Goal: Check status: Check status

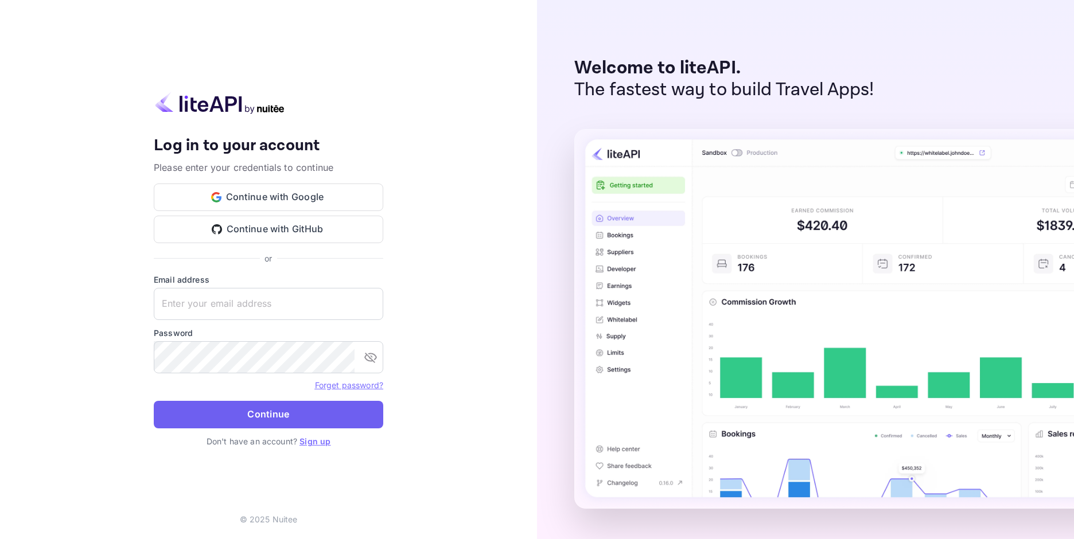
type input "[EMAIL_ADDRESS][DOMAIN_NAME]"
click at [221, 417] on button "Continue" at bounding box center [268, 415] width 229 height 28
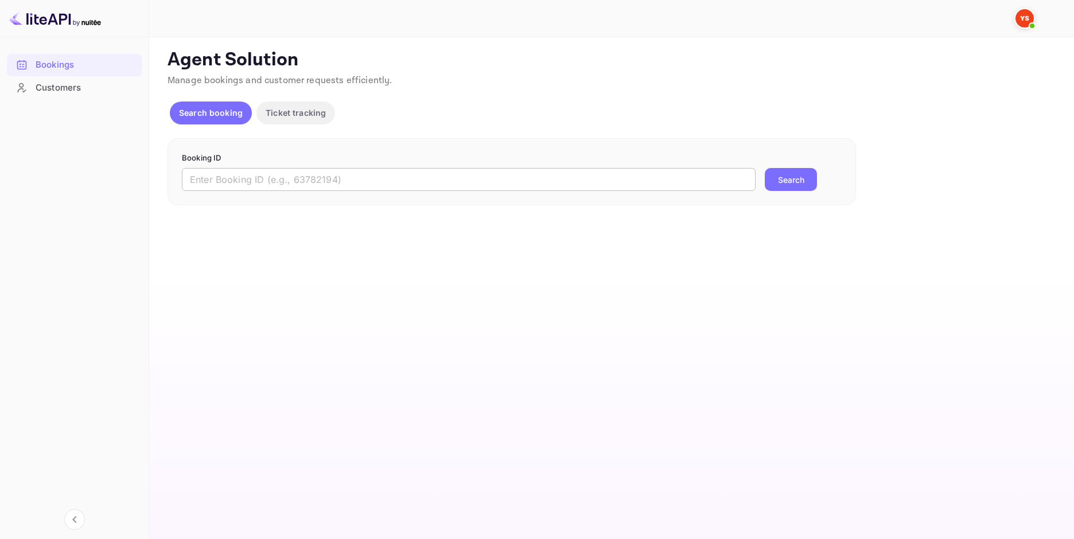
click at [311, 177] on input "text" at bounding box center [468, 179] width 573 height 23
paste input "9467702"
type input "9467702"
click at [798, 185] on button "Search" at bounding box center [790, 179] width 52 height 23
